Goal: Task Accomplishment & Management: Use online tool/utility

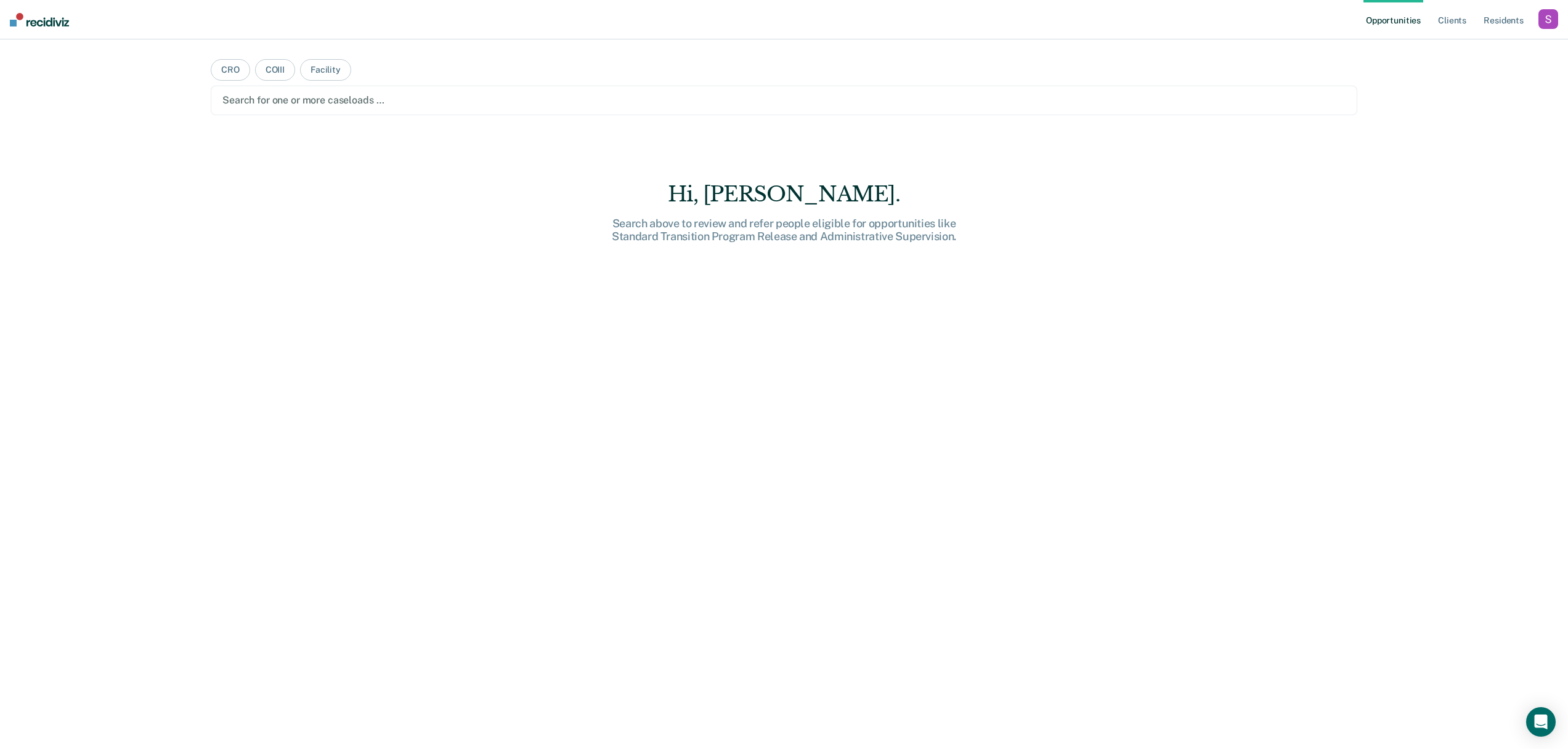
click at [1552, 22] on div "button" at bounding box center [1548, 19] width 19 height 19
click at [1465, 52] on link "Profile" at bounding box center [1498, 50] width 99 height 10
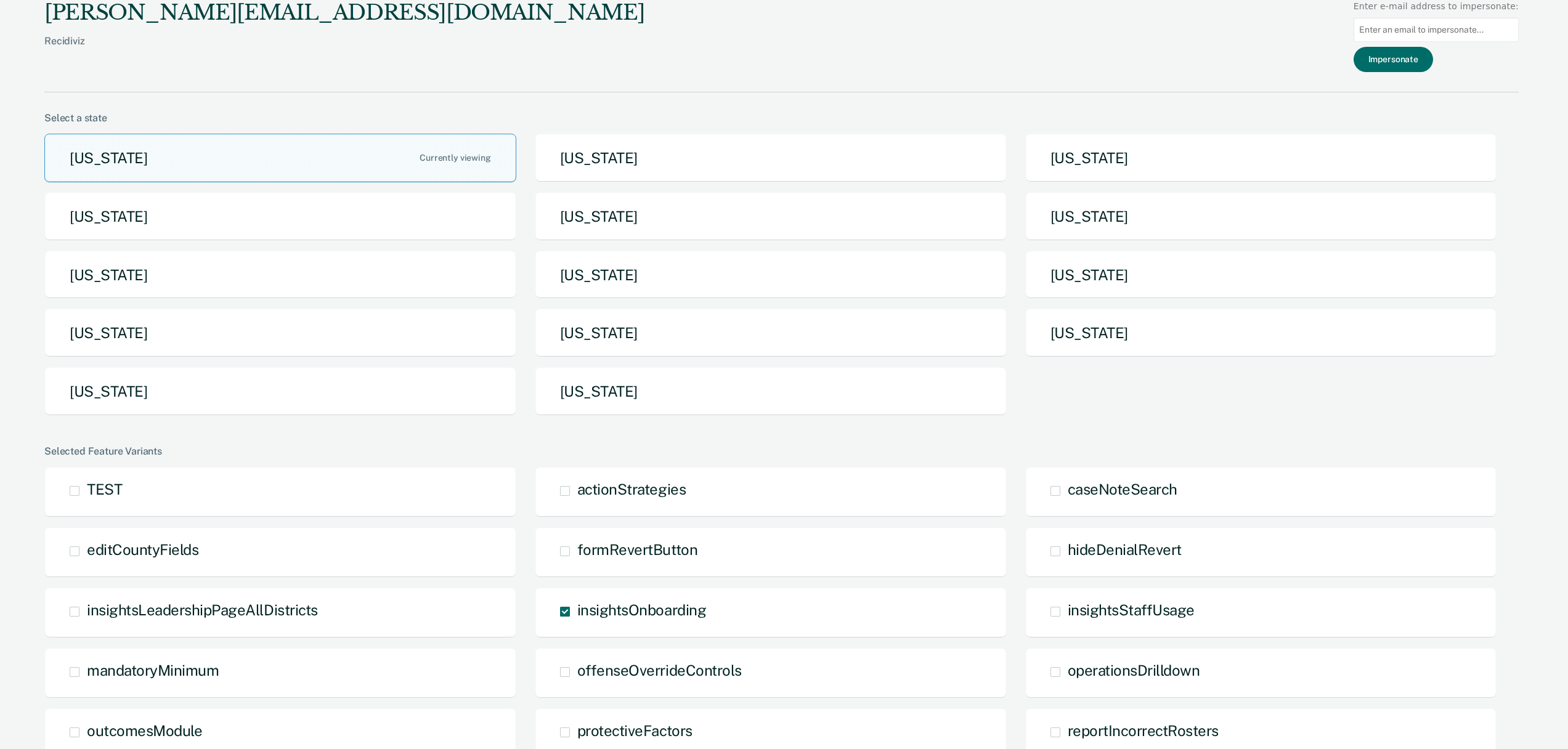
click at [1386, 35] on input at bounding box center [1436, 29] width 165 height 24
paste input "[PERSON_NAME][EMAIL_ADDRESS][PERSON_NAME][DOMAIN_NAME][US_STATE]"
type input "[PERSON_NAME][EMAIL_ADDRESS][PERSON_NAME][DOMAIN_NAME][US_STATE]"
click at [1396, 50] on button "Impersonate" at bounding box center [1393, 60] width 79 height 25
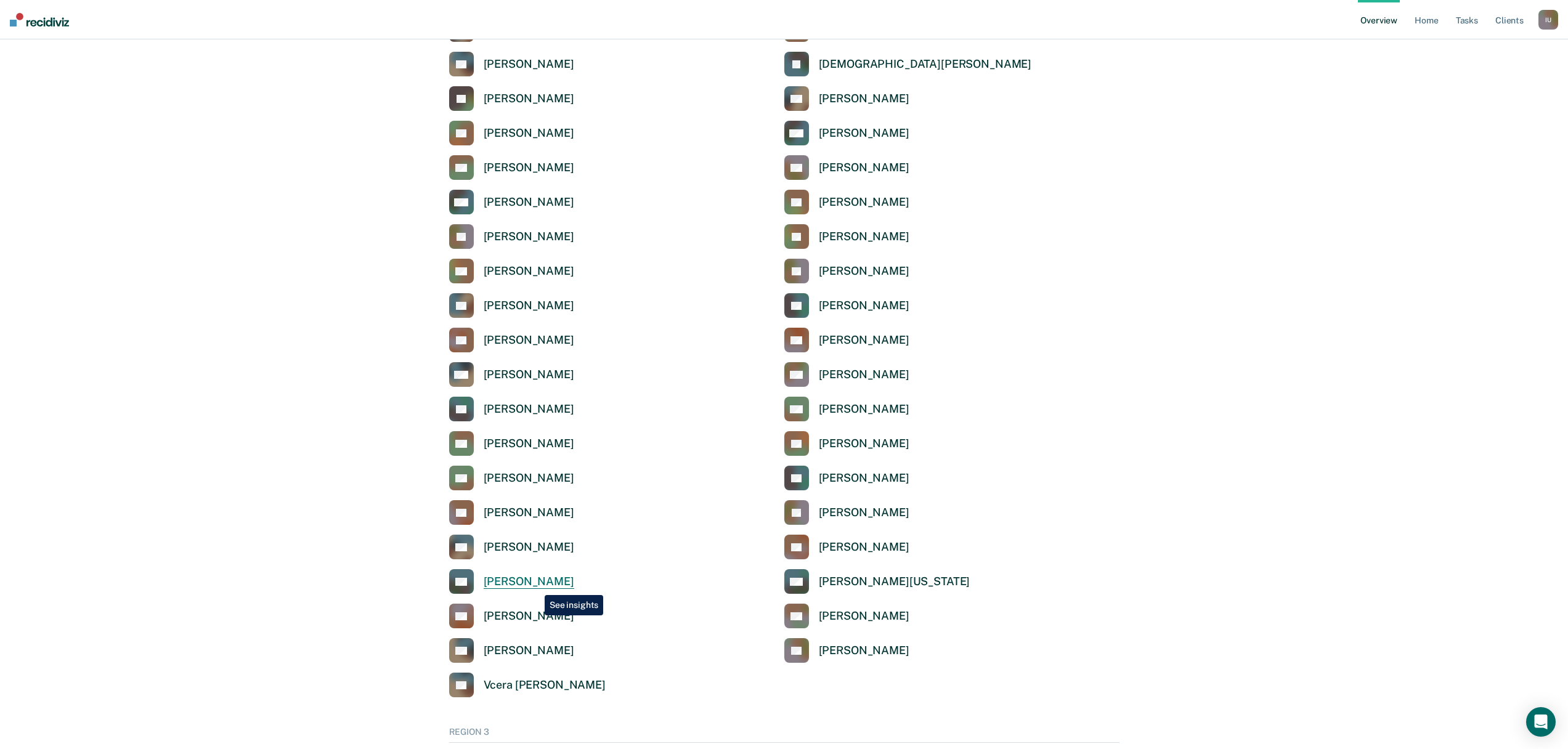
click at [508, 584] on div "[PERSON_NAME]" at bounding box center [529, 582] width 91 height 14
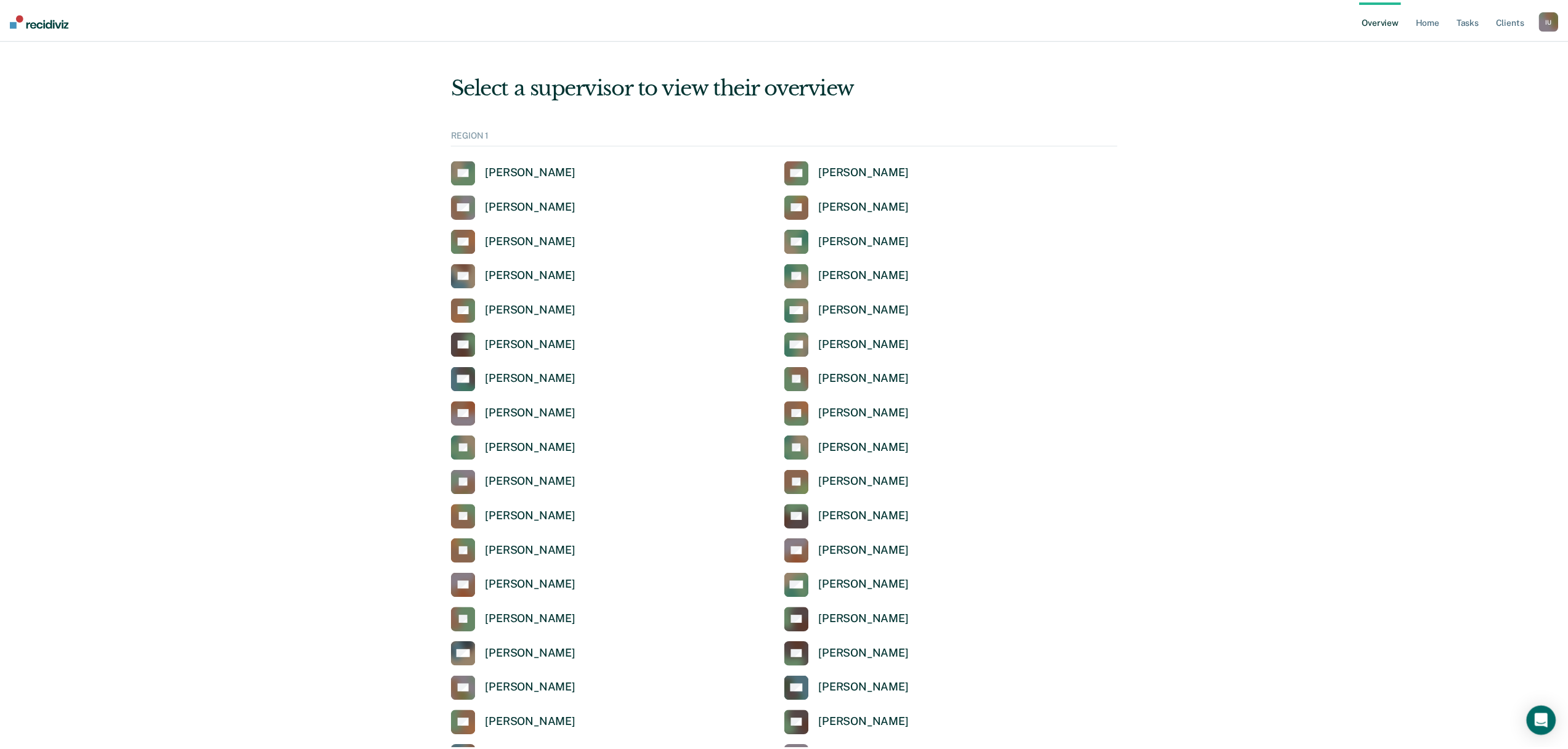
scroll to position [1400, 0]
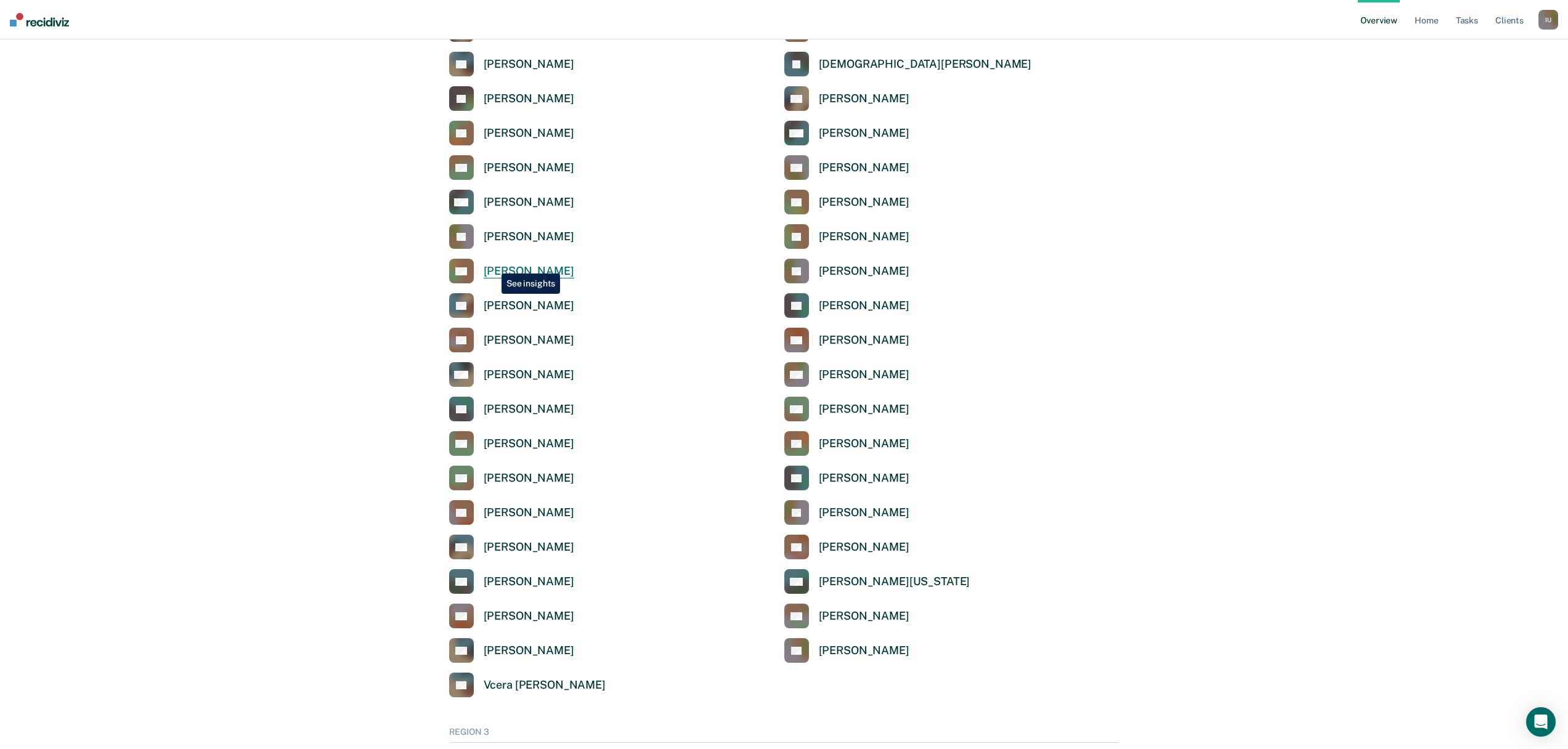
click at [492, 264] on div "[PERSON_NAME]" at bounding box center [529, 271] width 91 height 14
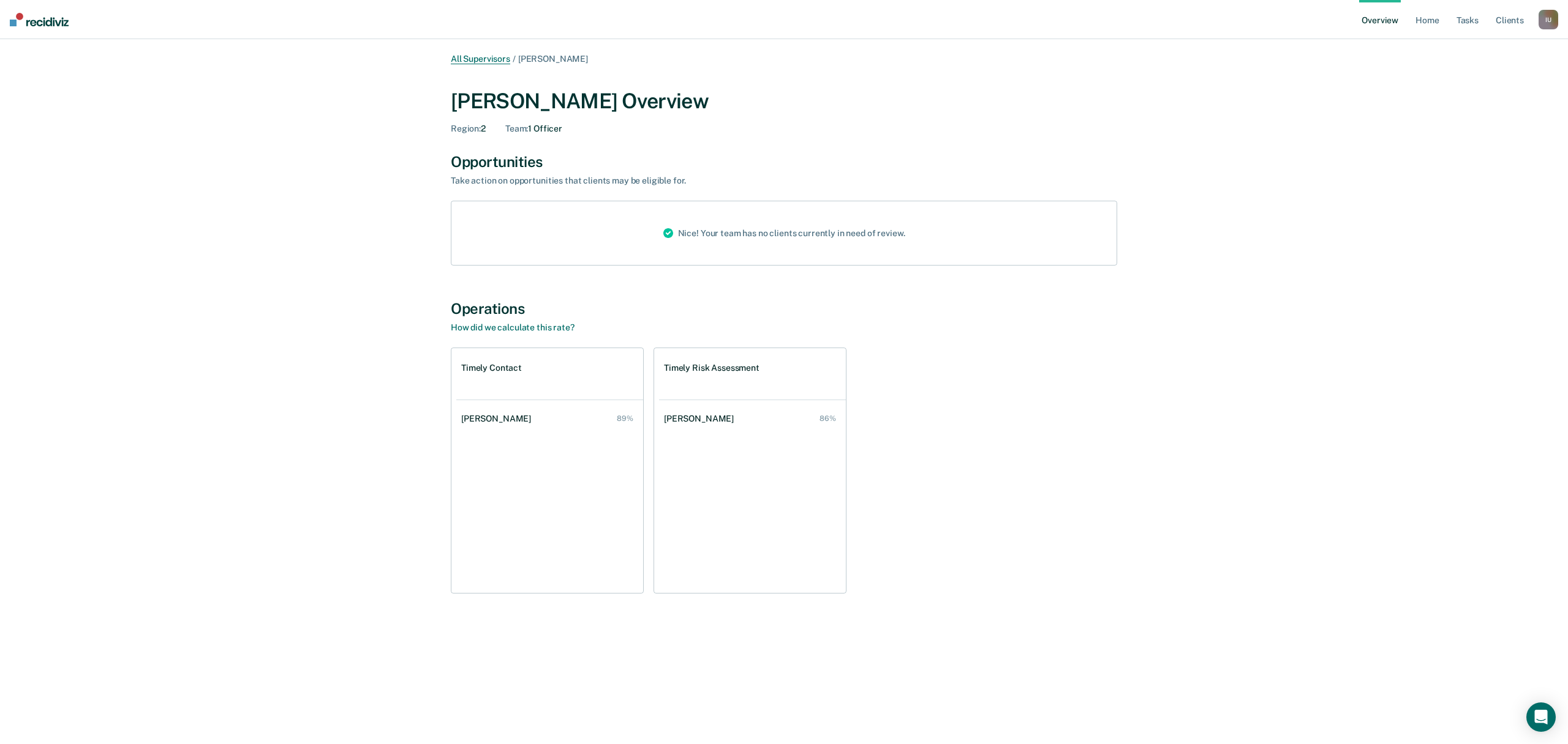
click at [484, 59] on link "All Supervisors" at bounding box center [480, 59] width 59 height 10
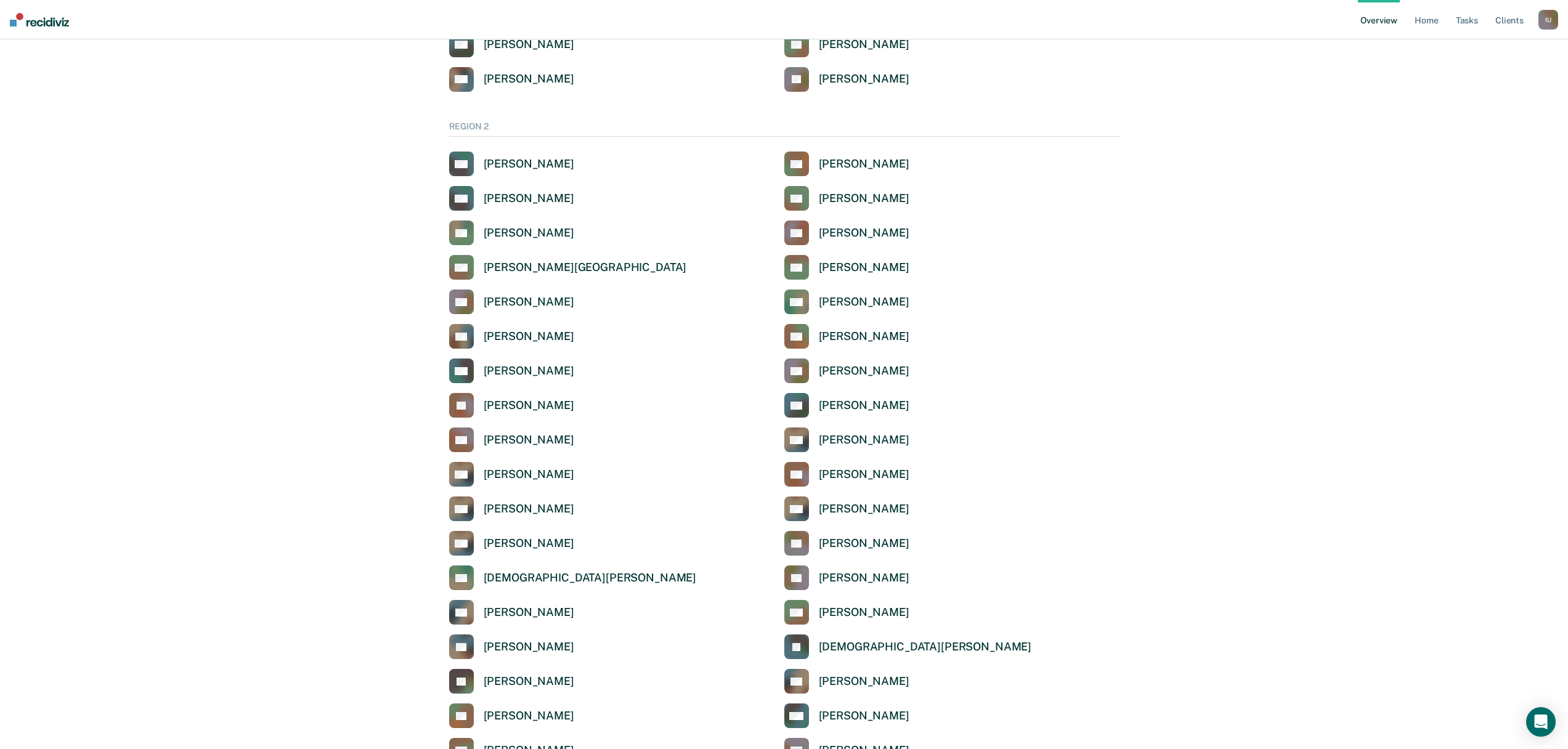
scroll to position [1400, 0]
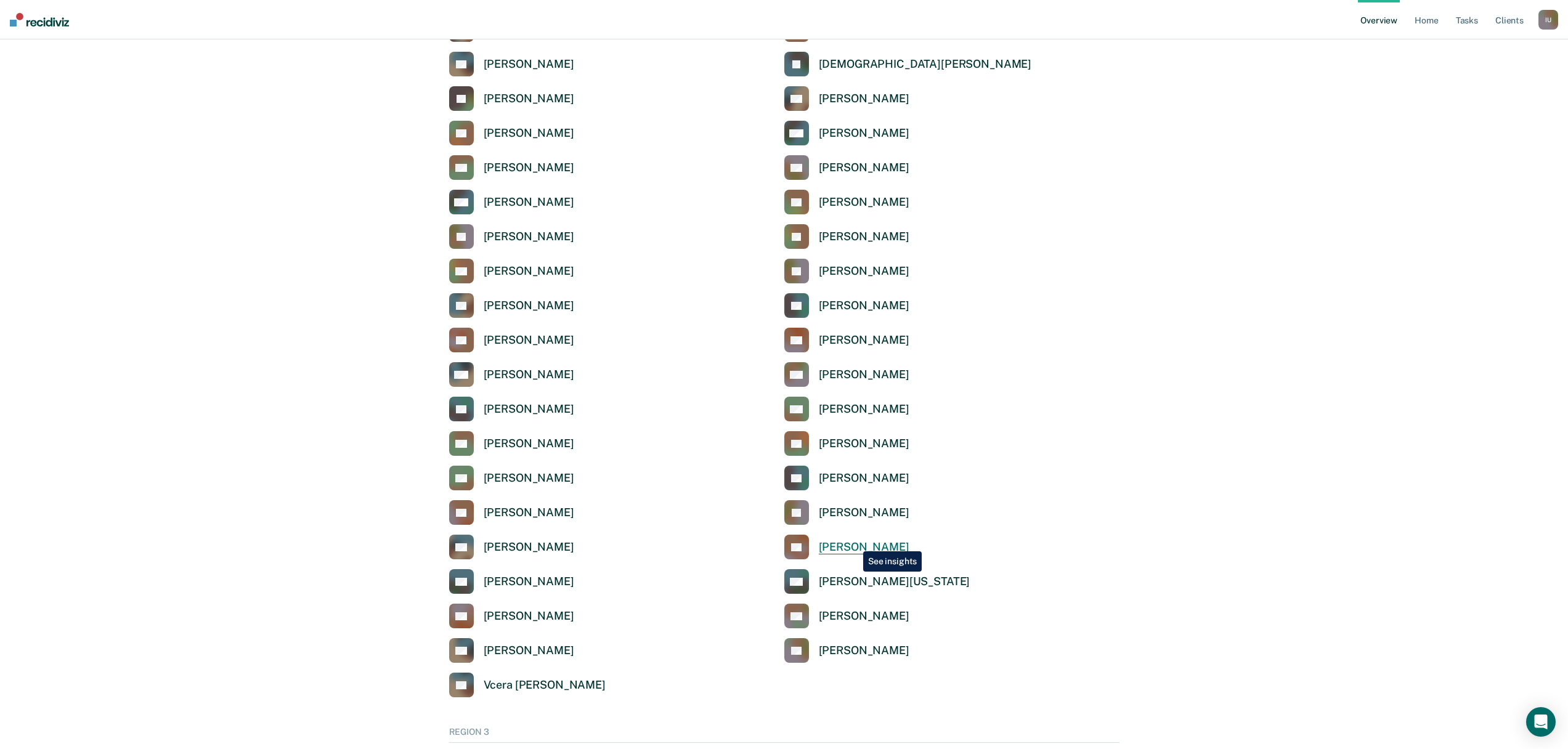
click at [854, 542] on div "[PERSON_NAME]" at bounding box center [864, 547] width 91 height 14
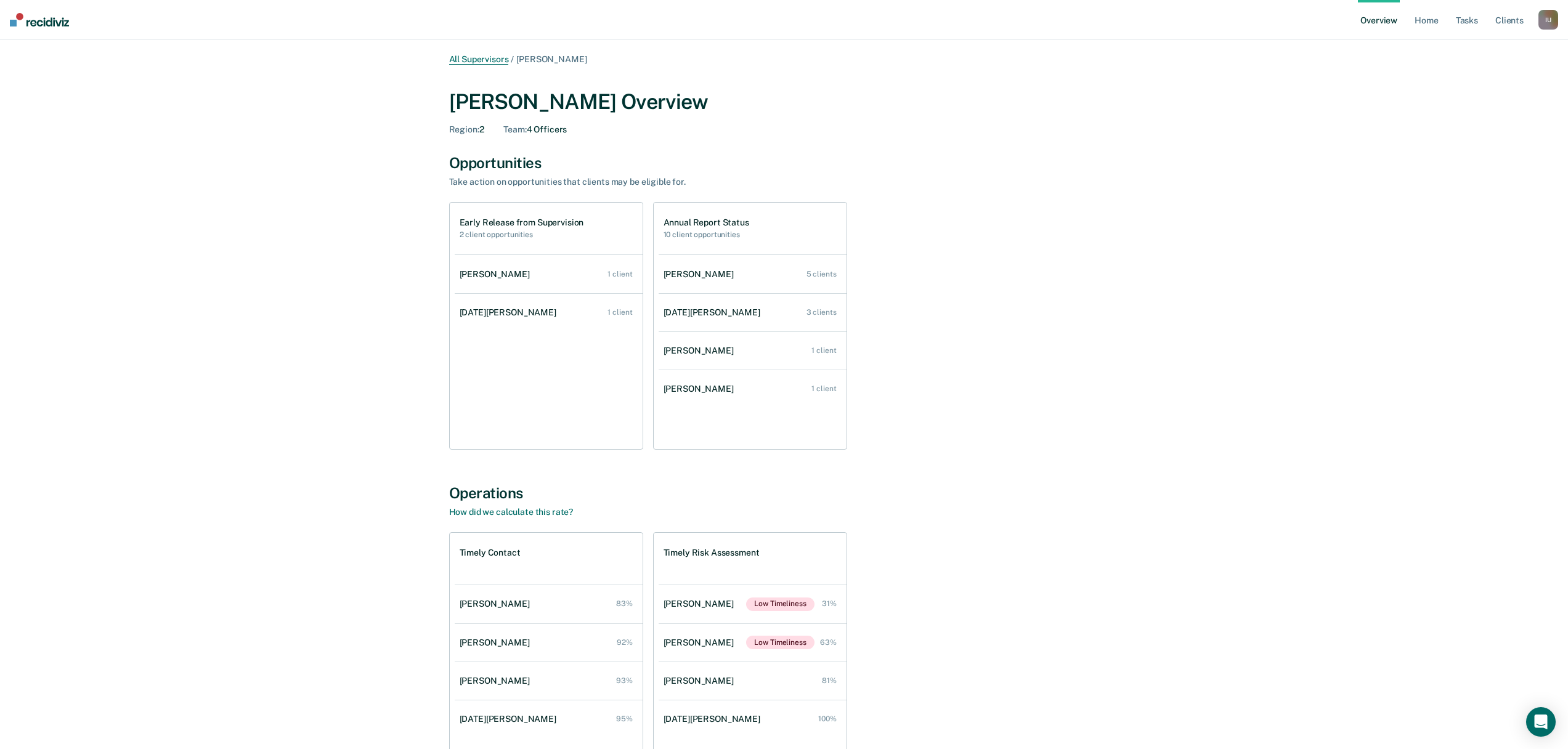
click at [469, 57] on link "All Supervisors" at bounding box center [479, 59] width 60 height 10
